Goal: Contribute content: Add original content to the website for others to see

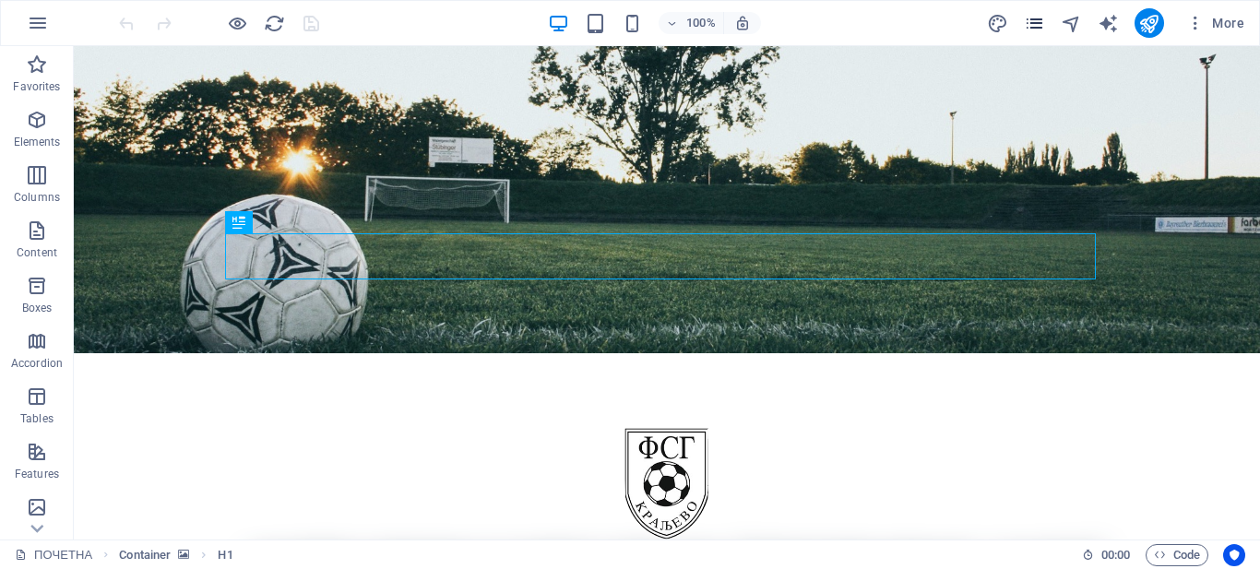
click at [1033, 18] on icon "pages" at bounding box center [1034, 23] width 21 height 21
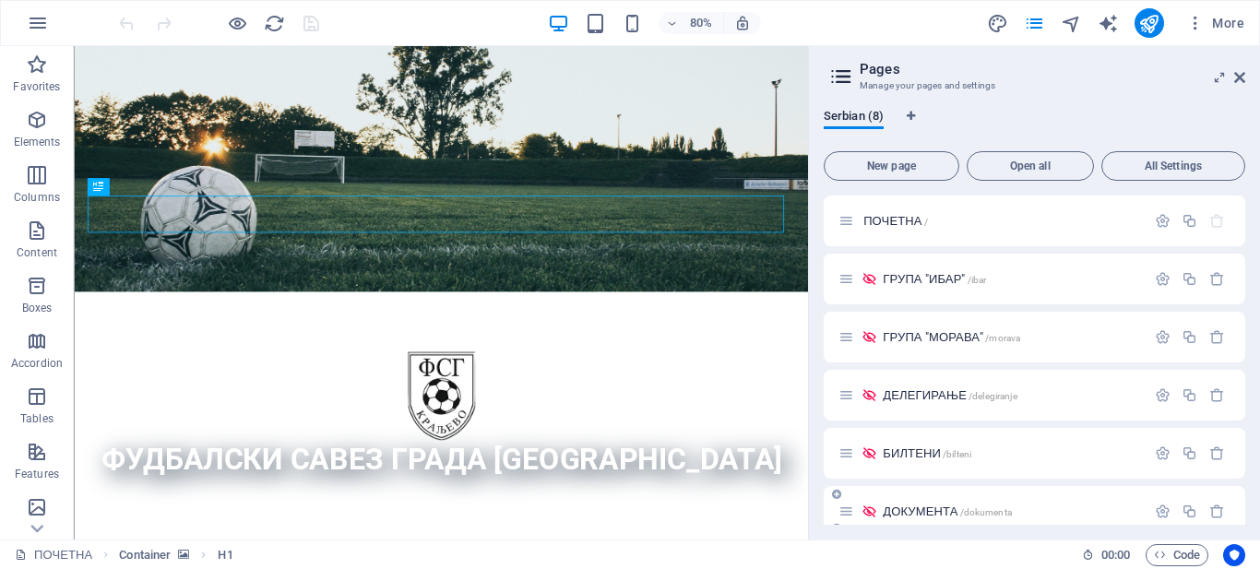
click at [937, 506] on span "ДОКУМЕНТА /dokumenta" at bounding box center [947, 512] width 129 height 14
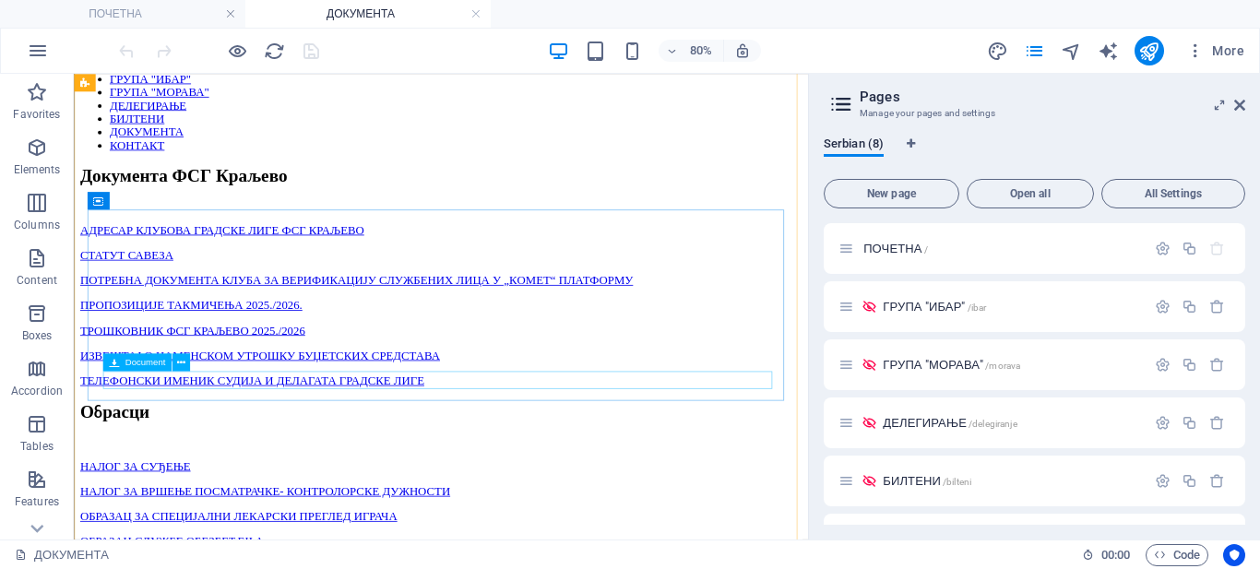
scroll to position [738, 0]
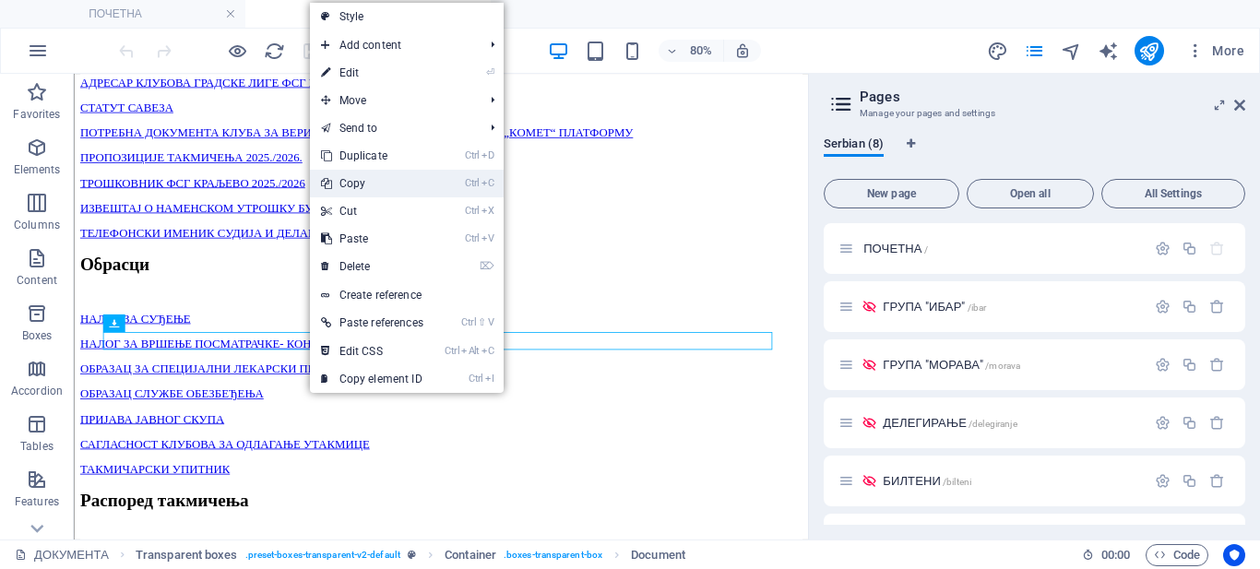
drag, startPoint x: 358, startPoint y: 182, endPoint x: 251, endPoint y: 303, distance: 161.4
click at [358, 182] on link "Ctrl C Copy" at bounding box center [372, 184] width 125 height 28
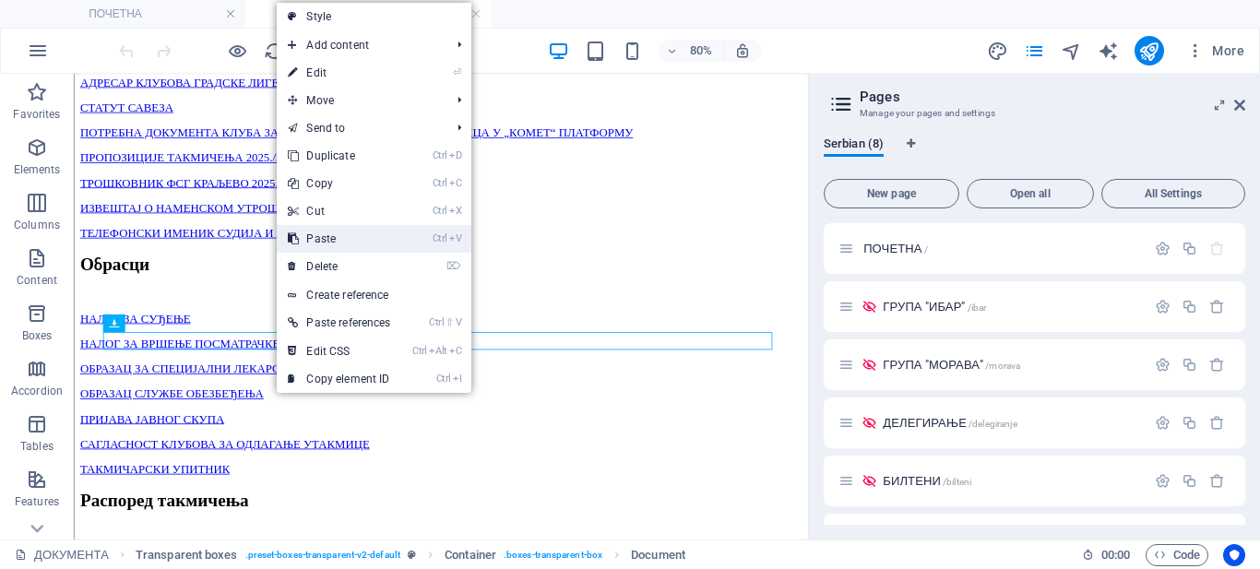
click at [318, 238] on link "Ctrl V Paste" at bounding box center [339, 239] width 125 height 28
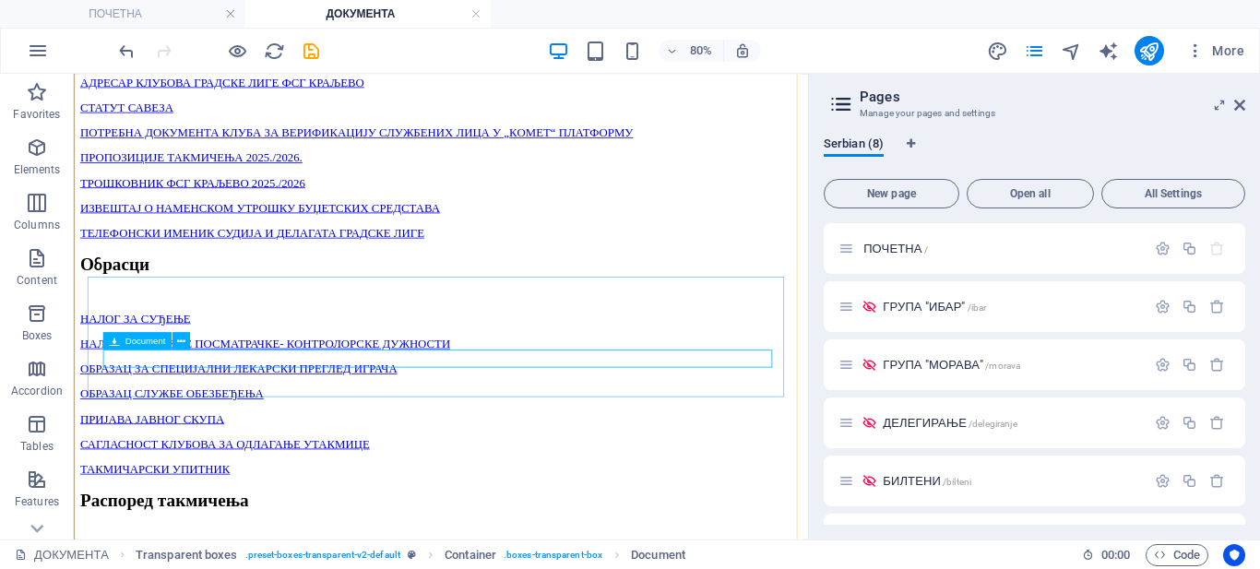
drag, startPoint x: 384, startPoint y: 424, endPoint x: 395, endPoint y: 427, distance: 11.4
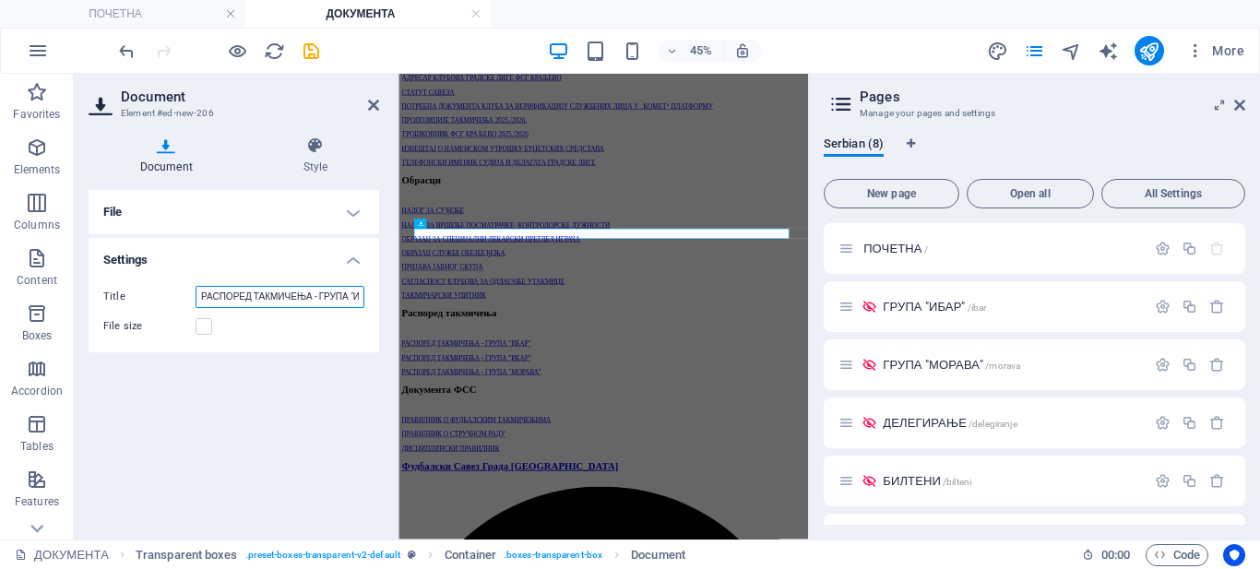
click at [362, 296] on input "РАСПОРЕД ТАКМИЧЕЊА - ГРУПА "ИБАР"" at bounding box center [280, 297] width 169 height 22
click at [361, 293] on input "РАСПОРЕД ТАКМИЧЕЊА - ГРУПА "ИБАР"" at bounding box center [280, 297] width 169 height 22
click at [352, 293] on input "РАСПОРЕД ТАКМИЧЕЊА - ГРУПА "ИБАР"" at bounding box center [280, 297] width 169 height 22
type input "РАСПОРЕД ТАКМИЧЕЊА - ГРУПА "ИБАР""
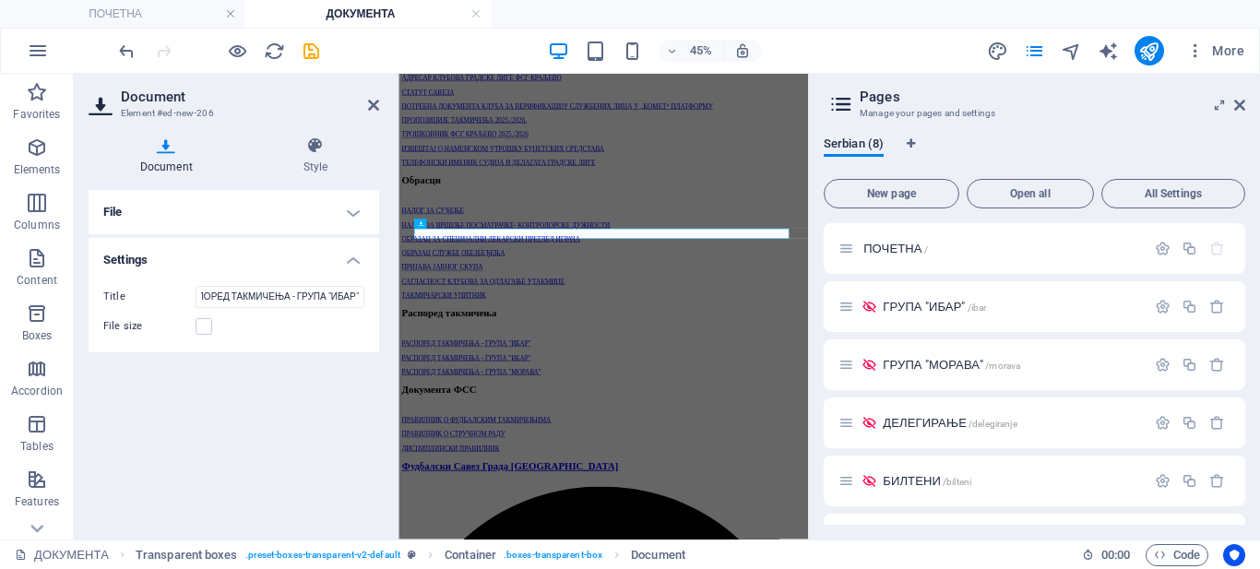
click at [354, 217] on h4 "File" at bounding box center [234, 212] width 291 height 44
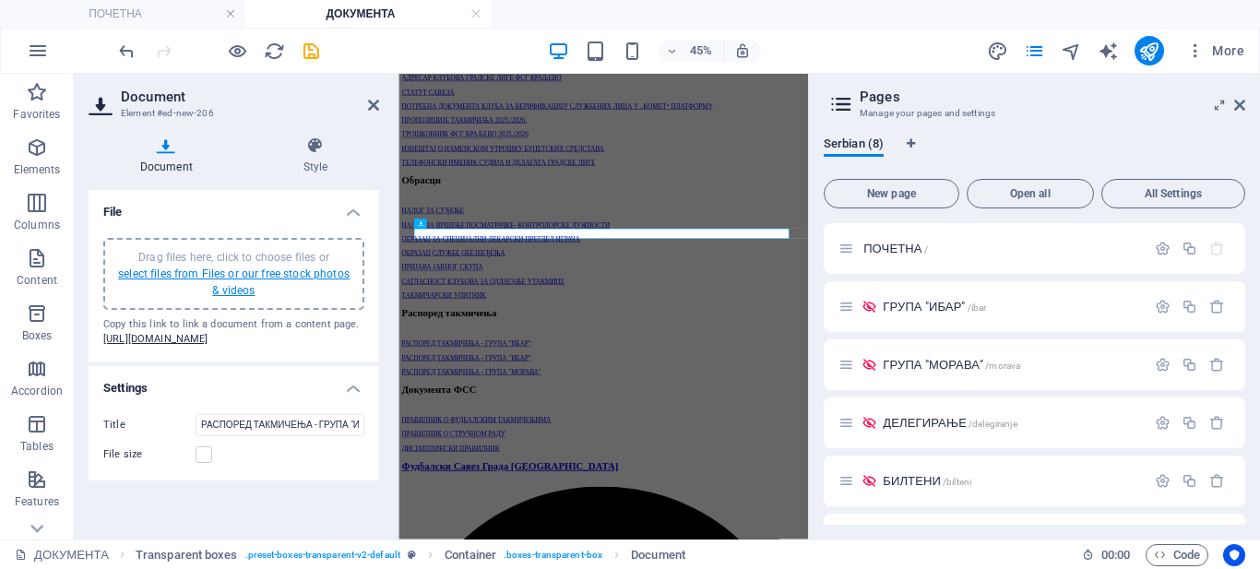
click at [256, 278] on link "select files from Files or our free stock photos & videos" at bounding box center [234, 282] width 232 height 30
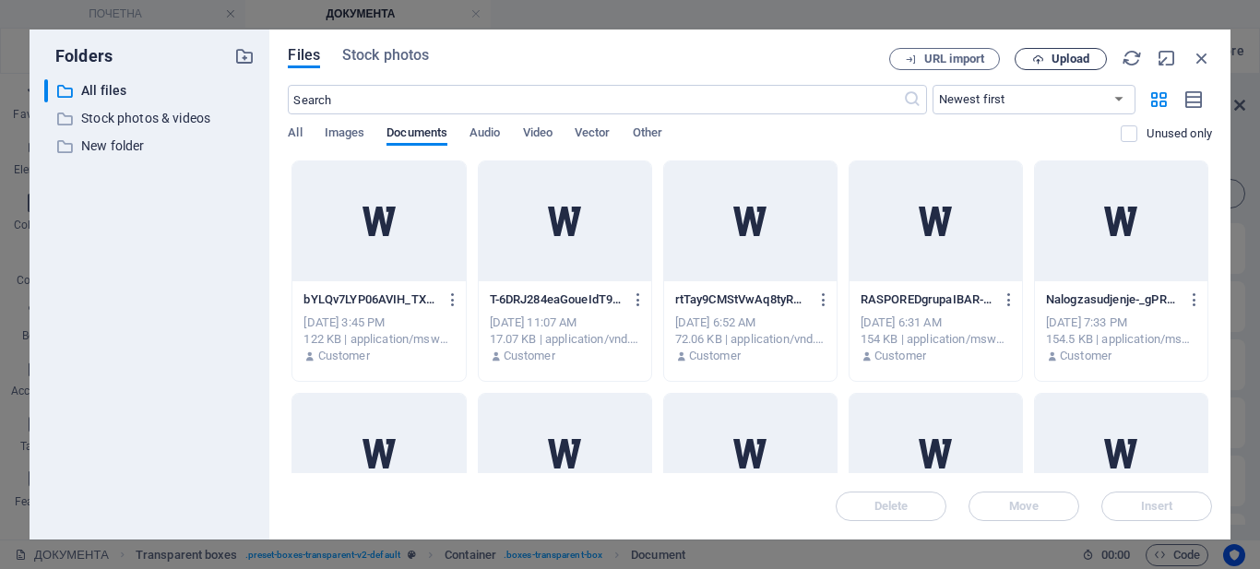
click at [1026, 56] on span "Upload" at bounding box center [1061, 59] width 76 height 12
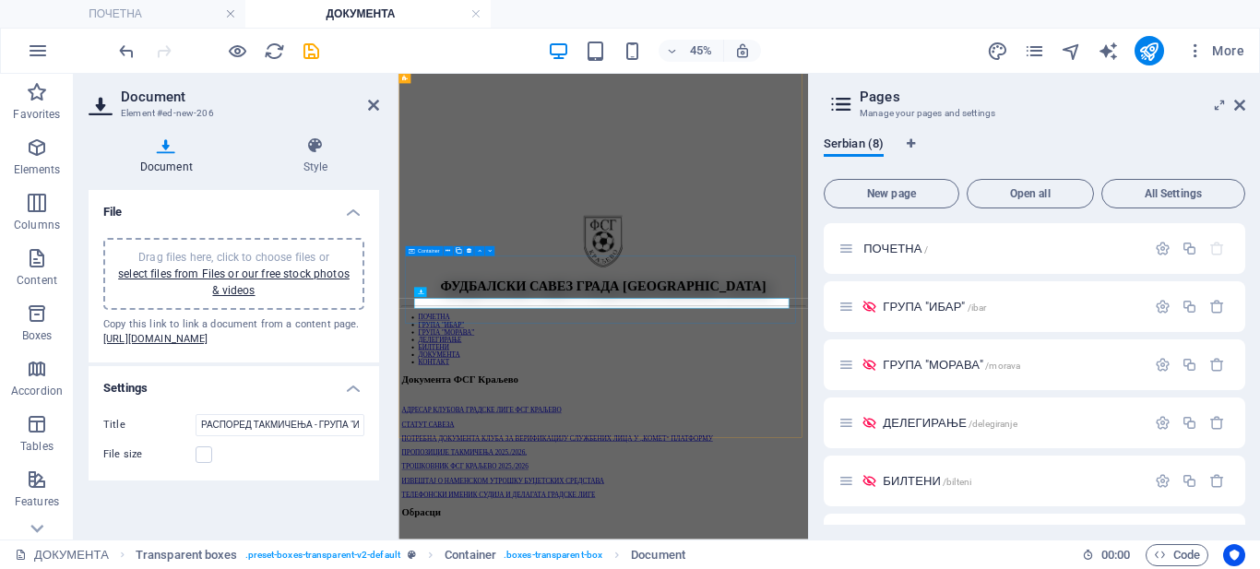
scroll to position [592, 0]
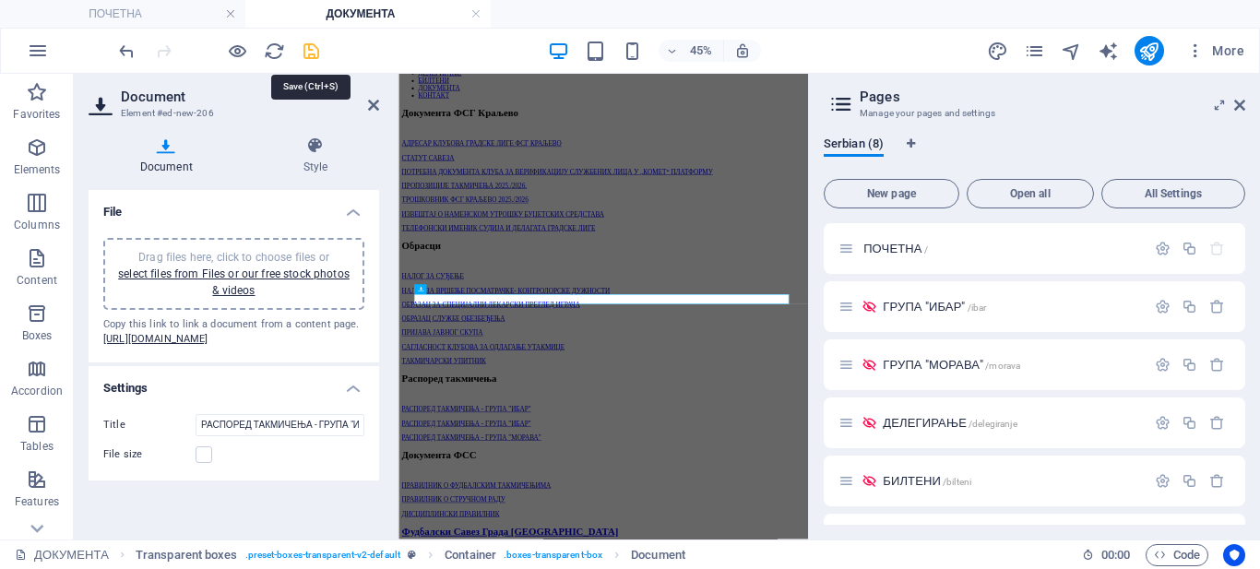
click at [315, 52] on icon "save" at bounding box center [311, 51] width 21 height 21
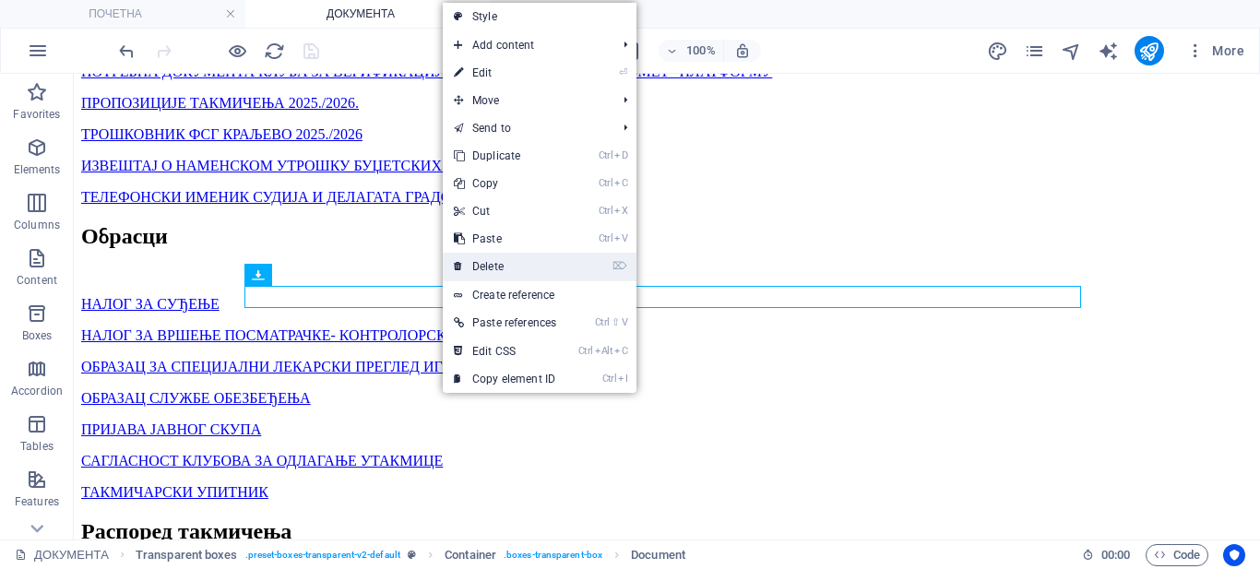
click at [499, 259] on link "⌦ Delete" at bounding box center [505, 267] width 125 height 28
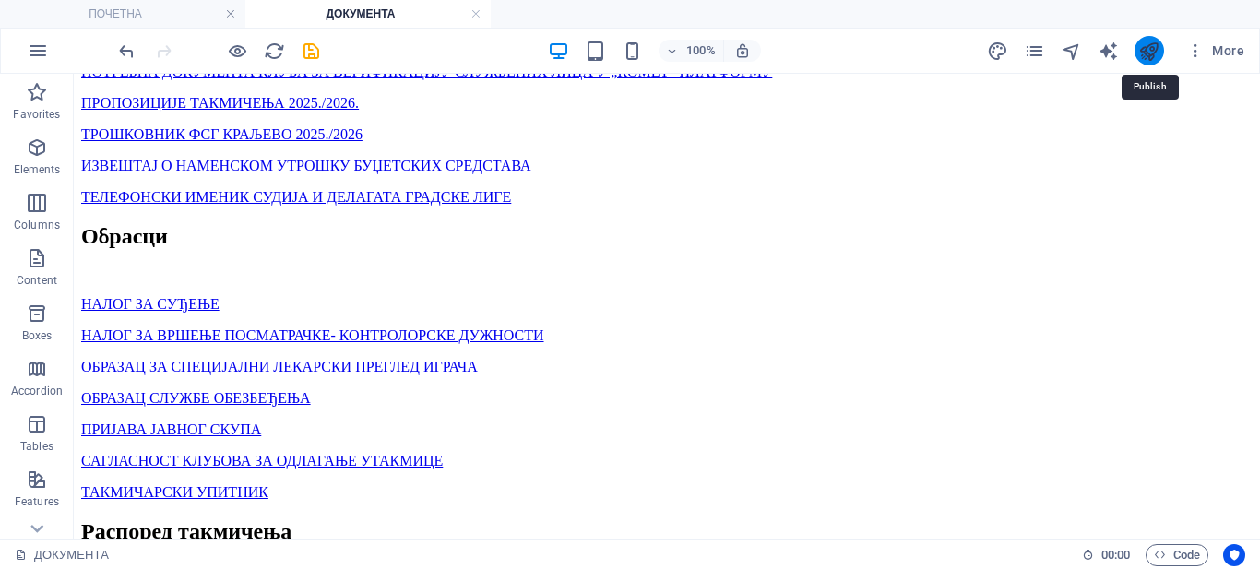
click at [1146, 42] on icon "publish" at bounding box center [1148, 51] width 21 height 21
